Goal: Transaction & Acquisition: Obtain resource

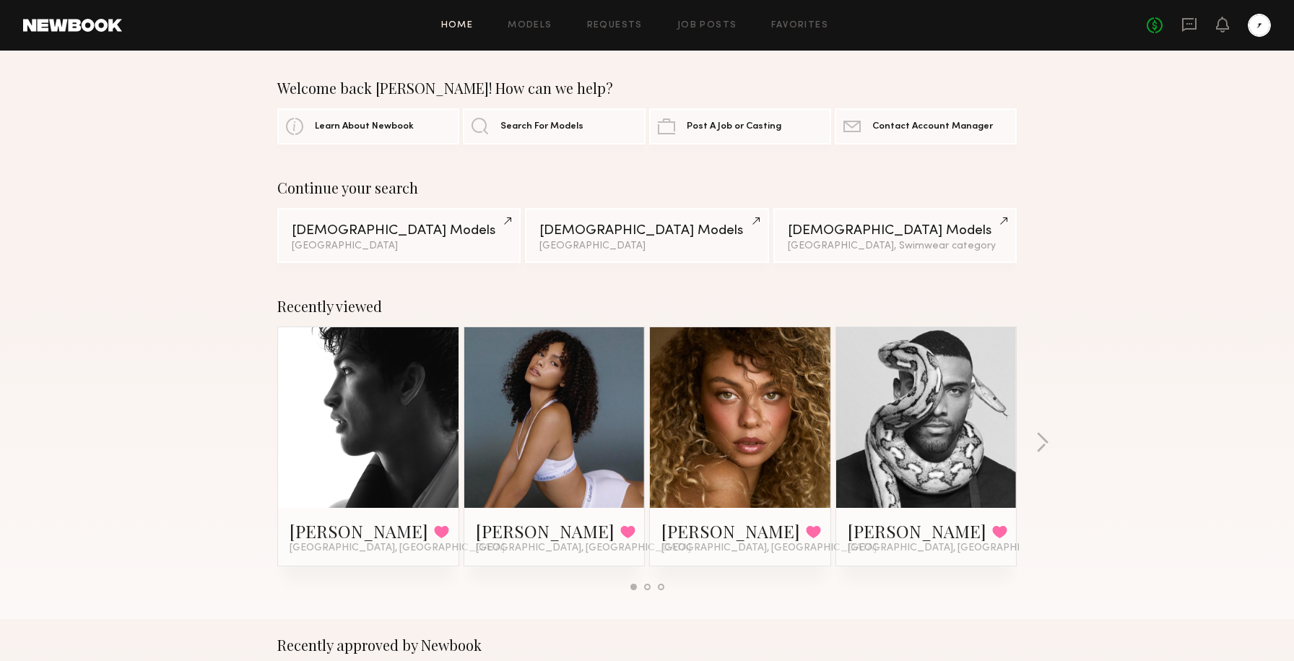
click at [542, 30] on div "Home Models Requests Job Posts Favorites Sign Out No fees up to $5,000" at bounding box center [696, 25] width 1149 height 23
click at [536, 21] on link "Models" at bounding box center [530, 25] width 44 height 9
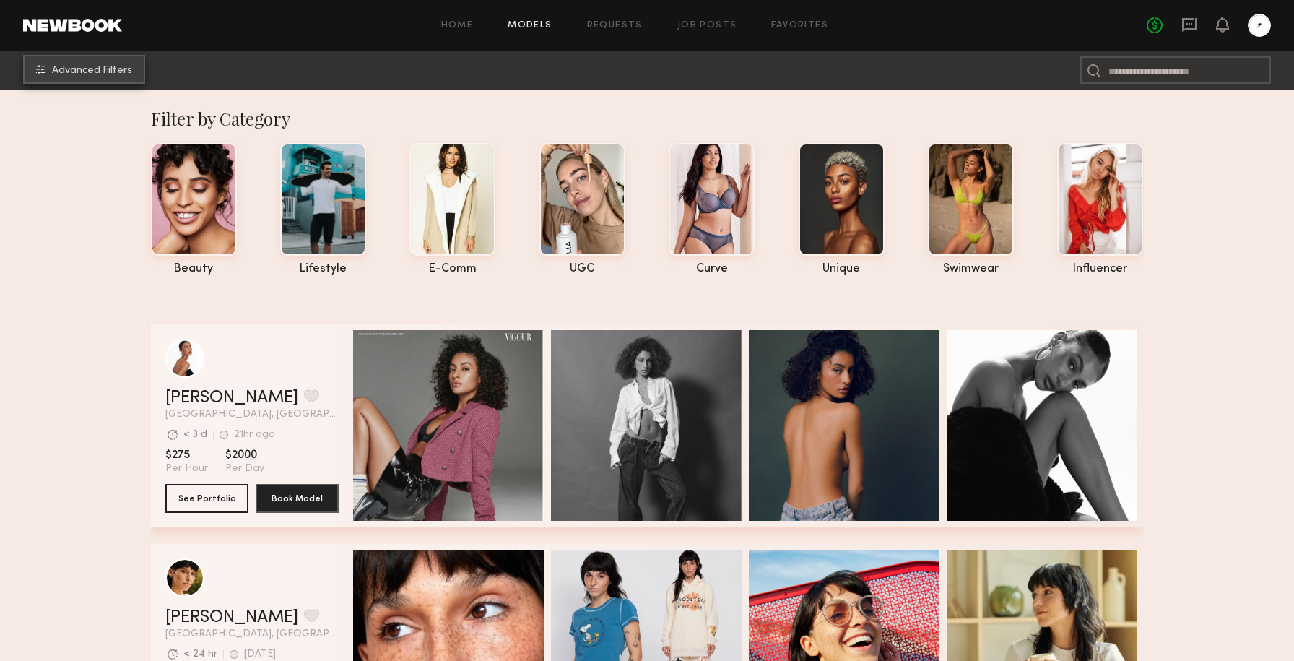
click at [116, 75] on button "Advanced Filters" at bounding box center [84, 69] width 122 height 29
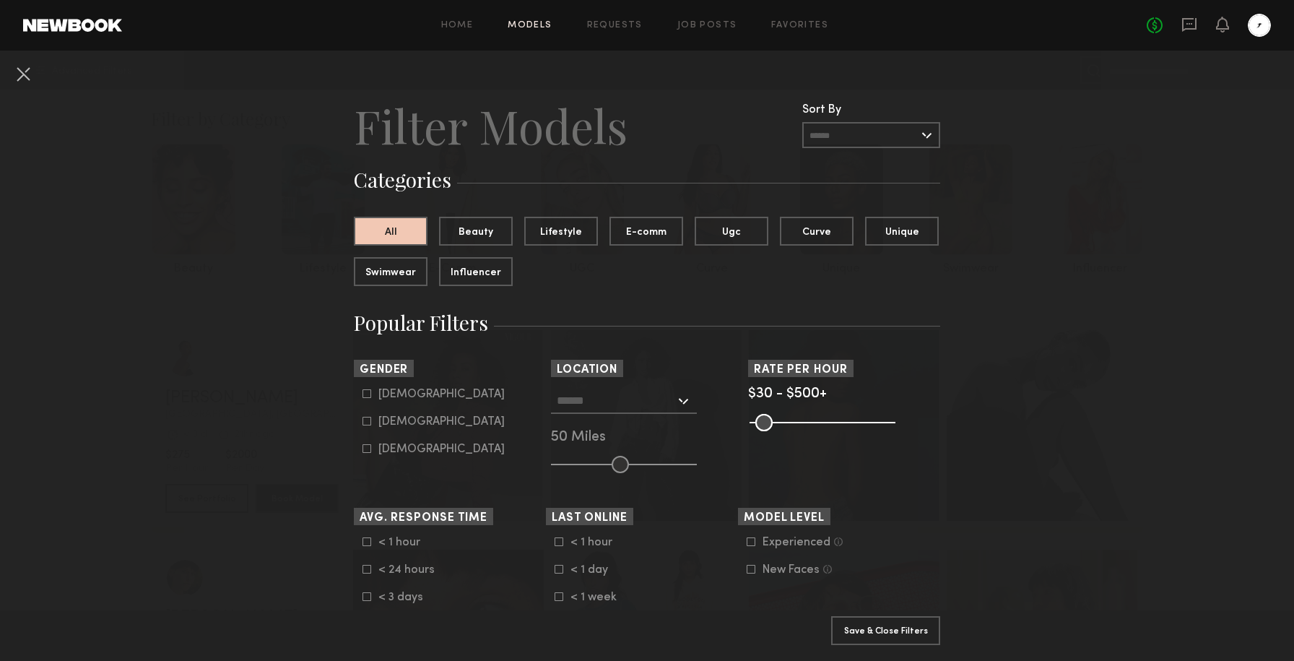
click at [369, 390] on icon at bounding box center [367, 394] width 8 height 8
type input "*"
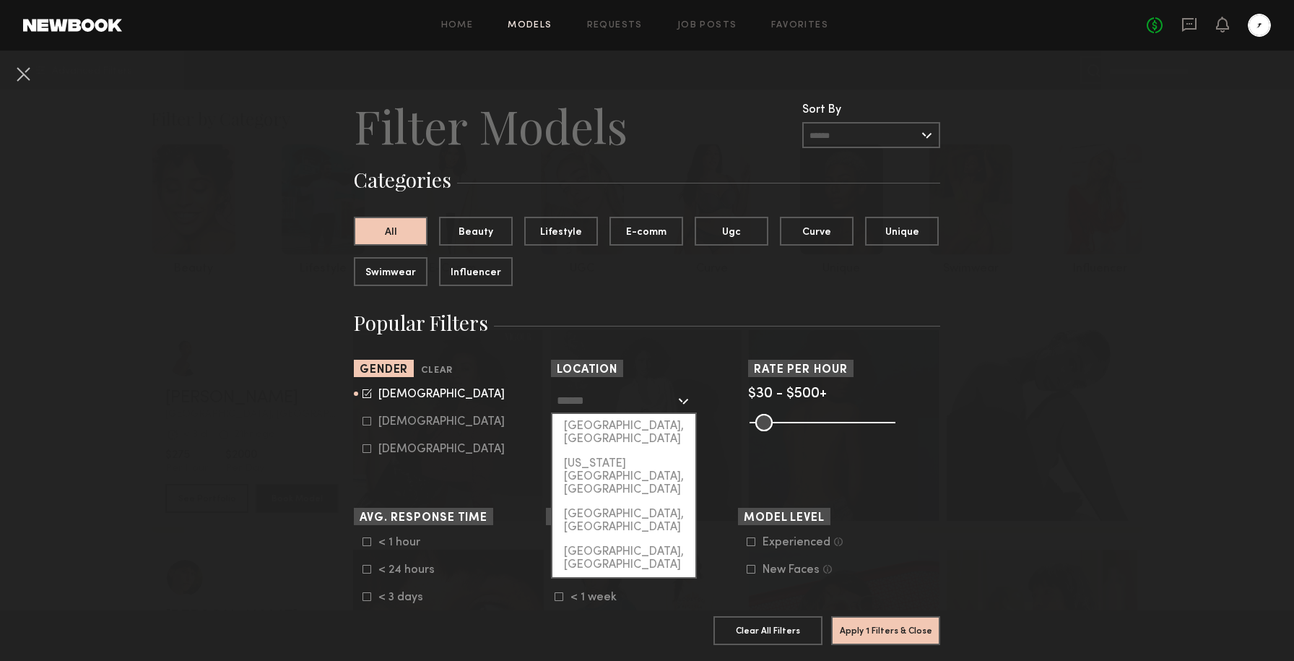
click at [675, 400] on input "text" at bounding box center [616, 400] width 118 height 25
click at [641, 426] on div "[GEOGRAPHIC_DATA], [GEOGRAPHIC_DATA]" at bounding box center [623, 433] width 143 height 38
type input "**********"
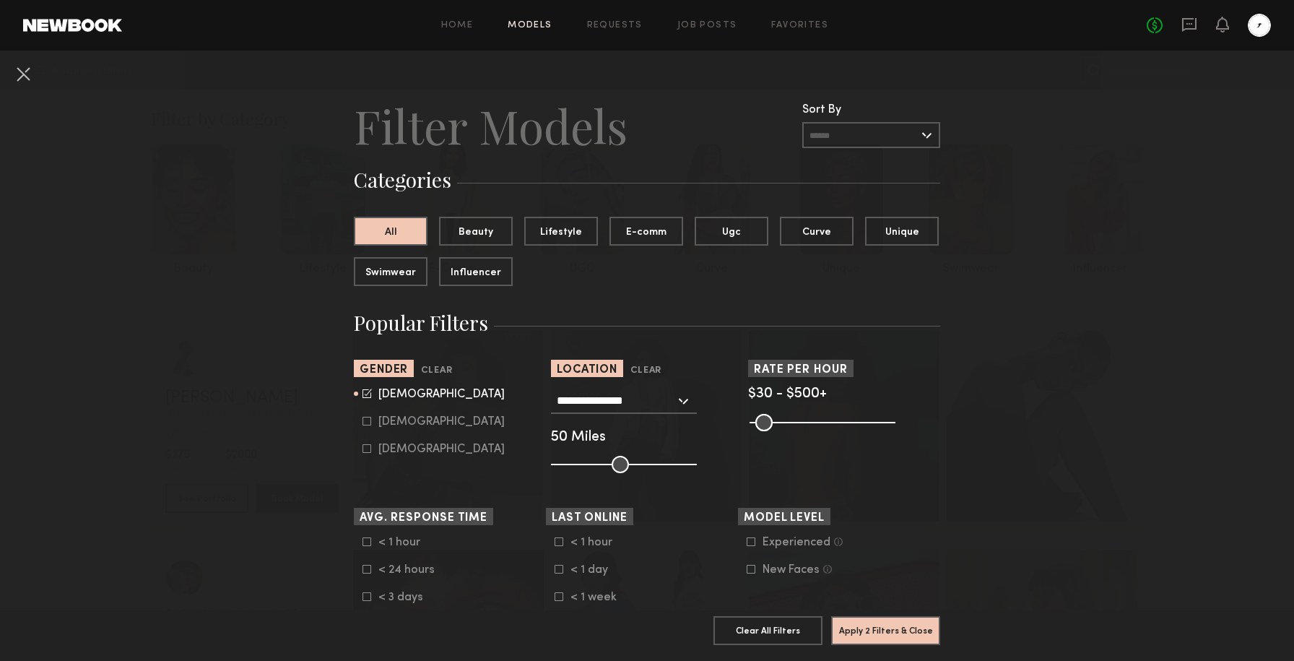
type input "**"
click at [594, 463] on input "range" at bounding box center [624, 464] width 146 height 17
click at [871, 638] on button "Apply 2 Filters & Close" at bounding box center [885, 629] width 109 height 29
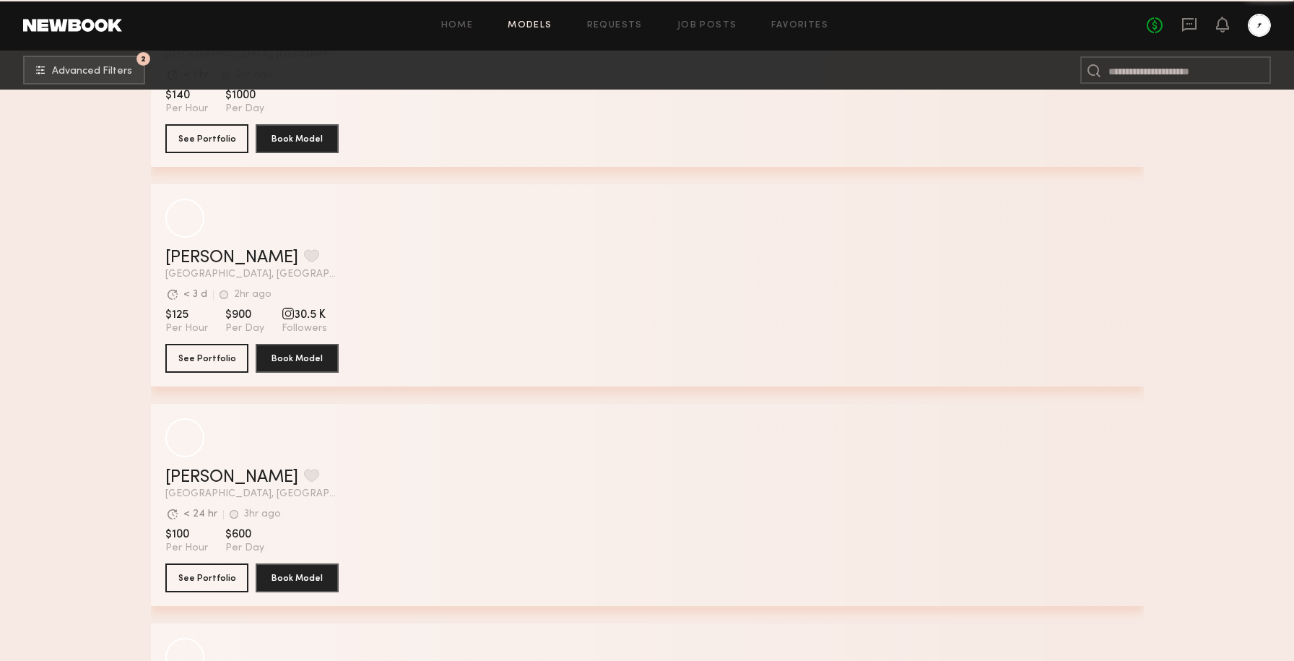
scroll to position [15520, 0]
